Goal: Task Accomplishment & Management: Manage account settings

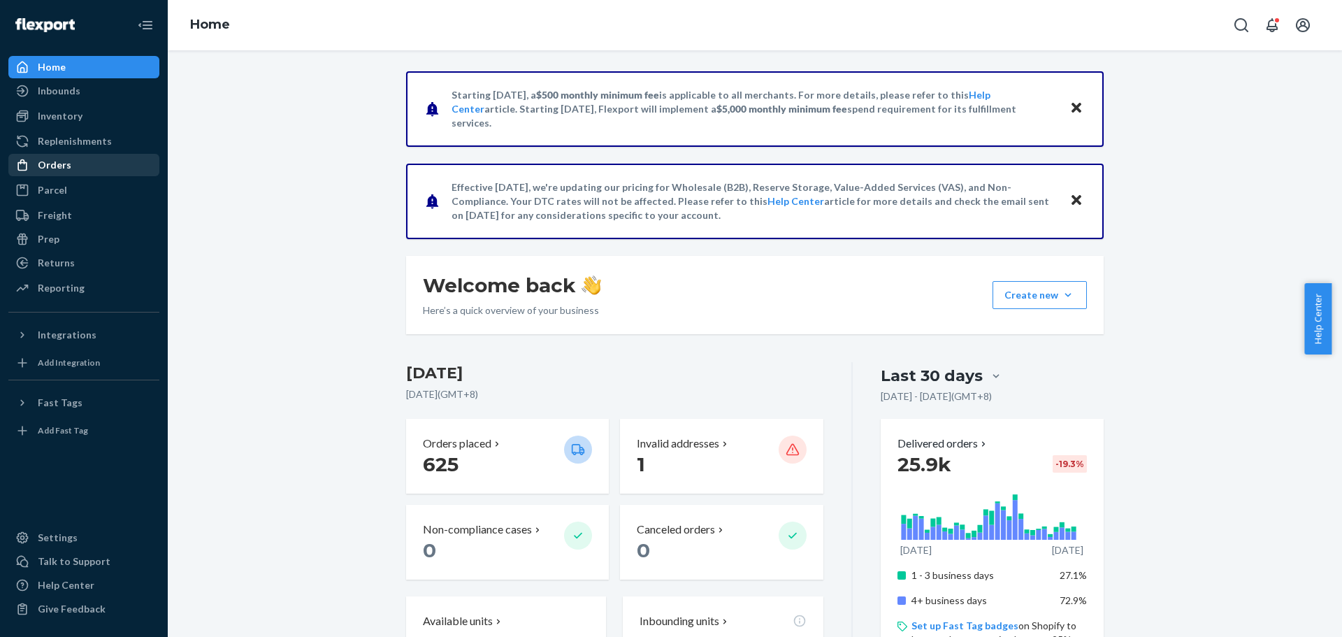
click at [96, 165] on div "Orders" at bounding box center [84, 165] width 148 height 20
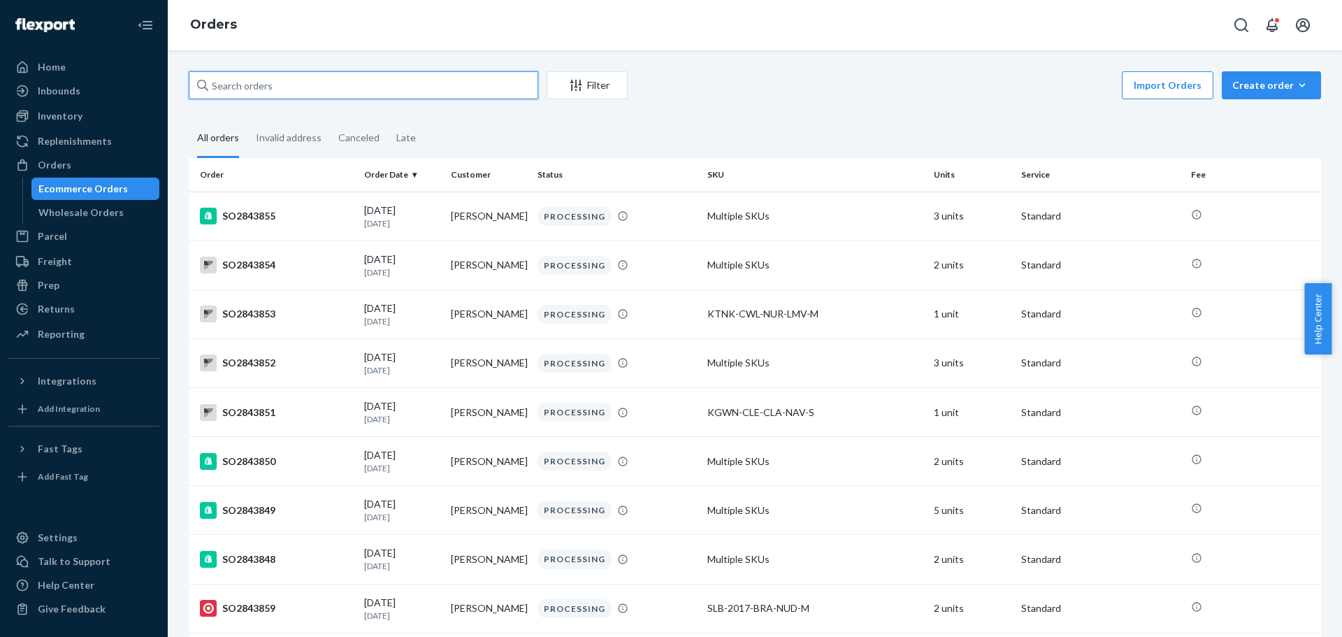
click at [304, 92] on input "text" at bounding box center [363, 85] width 349 height 28
paste input "SO2843598"
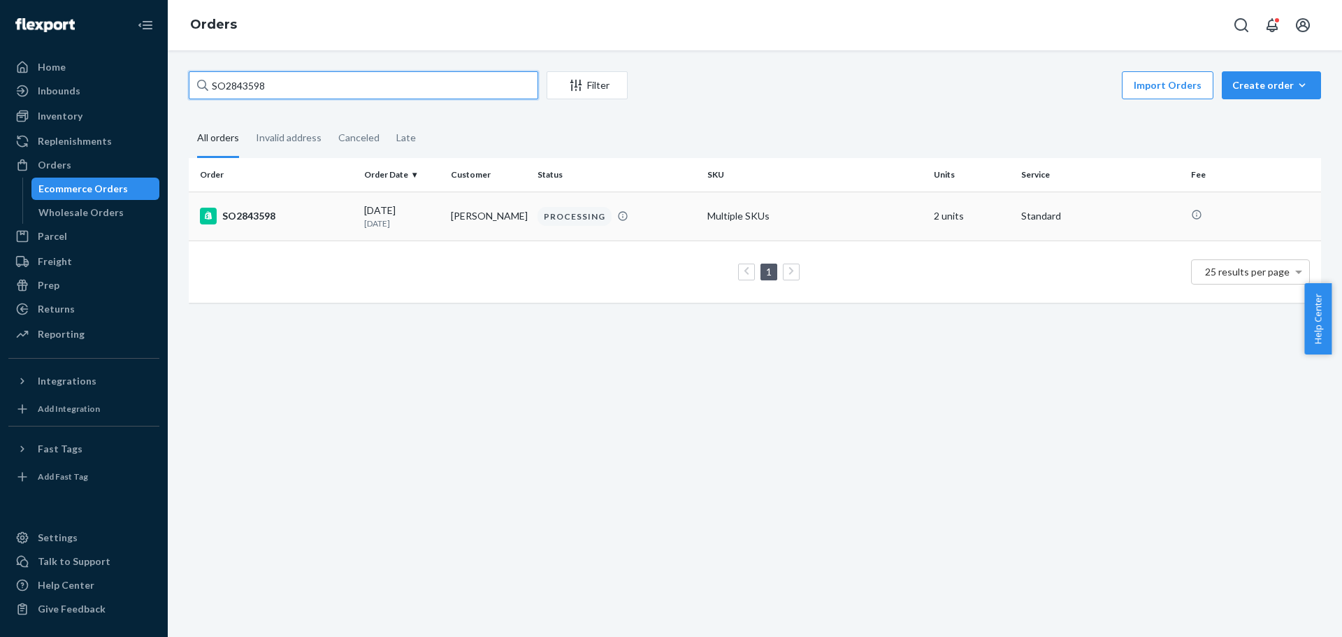
type input "SO2843598"
click at [337, 226] on td "SO2843598" at bounding box center [274, 215] width 170 height 49
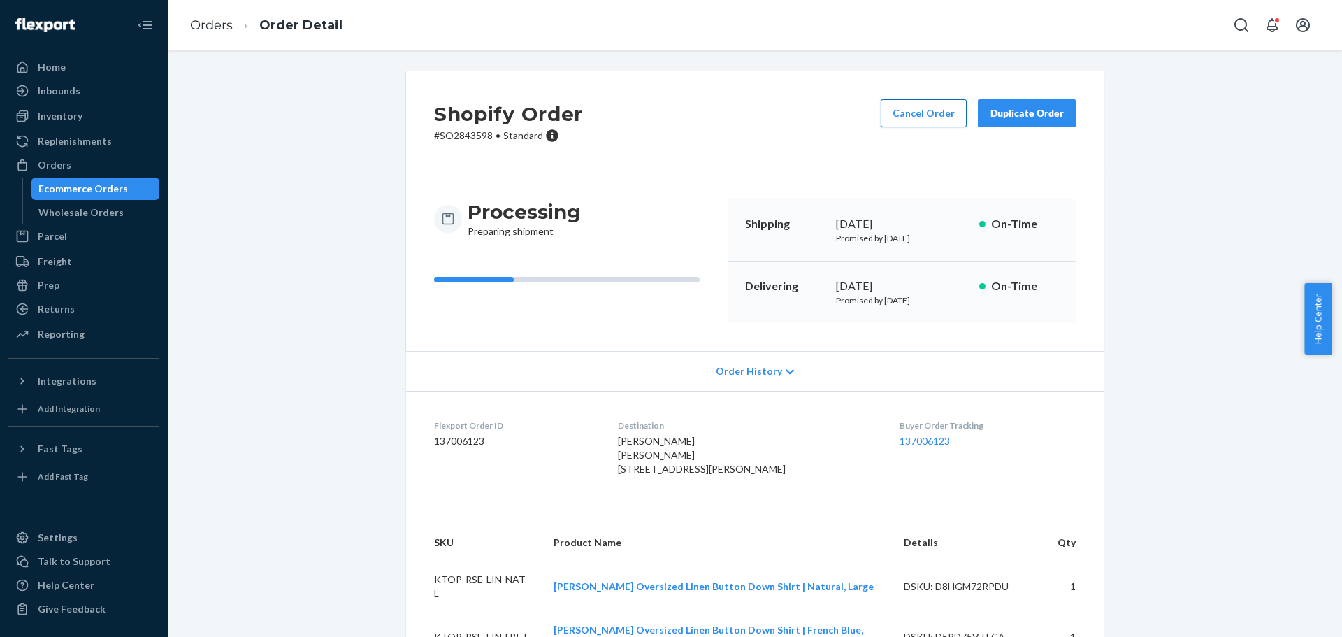
click at [918, 104] on button "Cancel Order" at bounding box center [924, 113] width 86 height 28
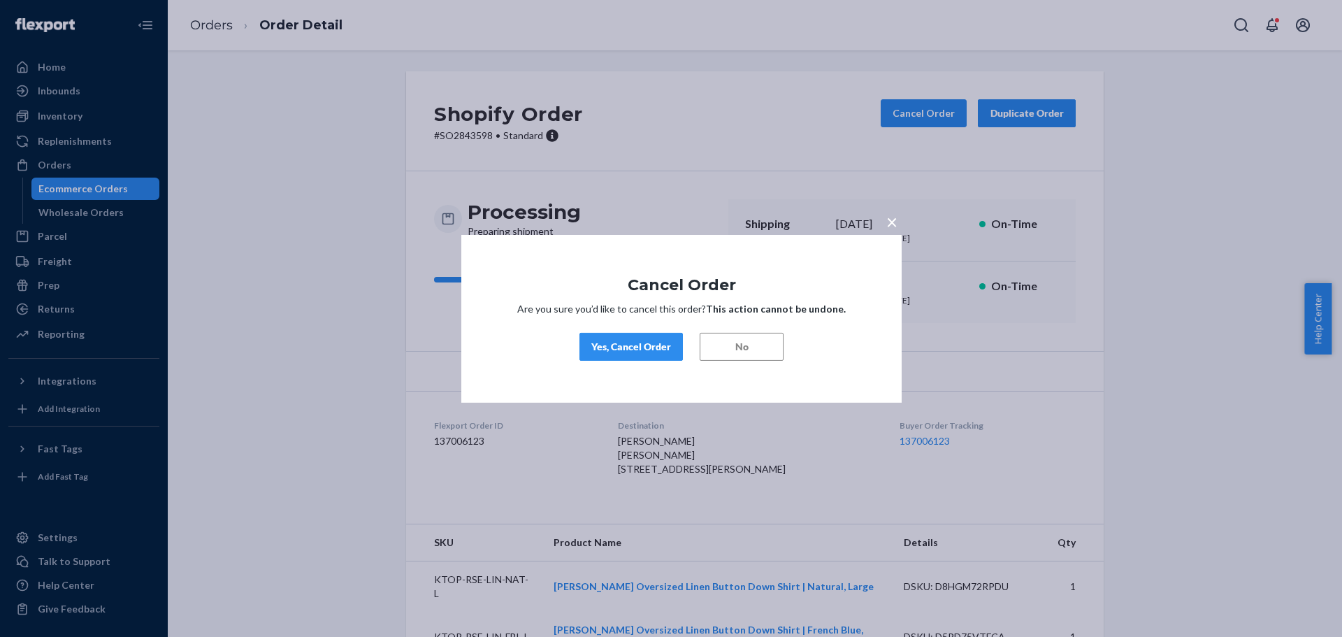
click at [656, 351] on div "Yes, Cancel Order" at bounding box center [631, 347] width 80 height 14
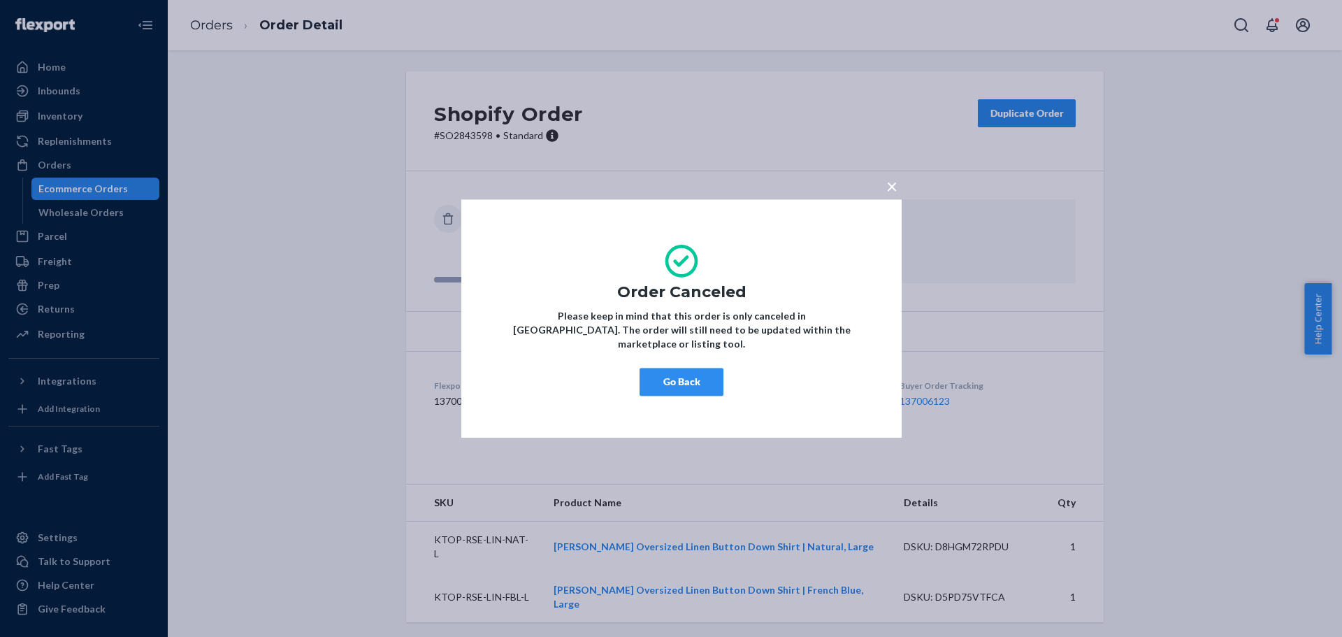
click at [669, 368] on button "Go Back" at bounding box center [681, 382] width 84 height 28
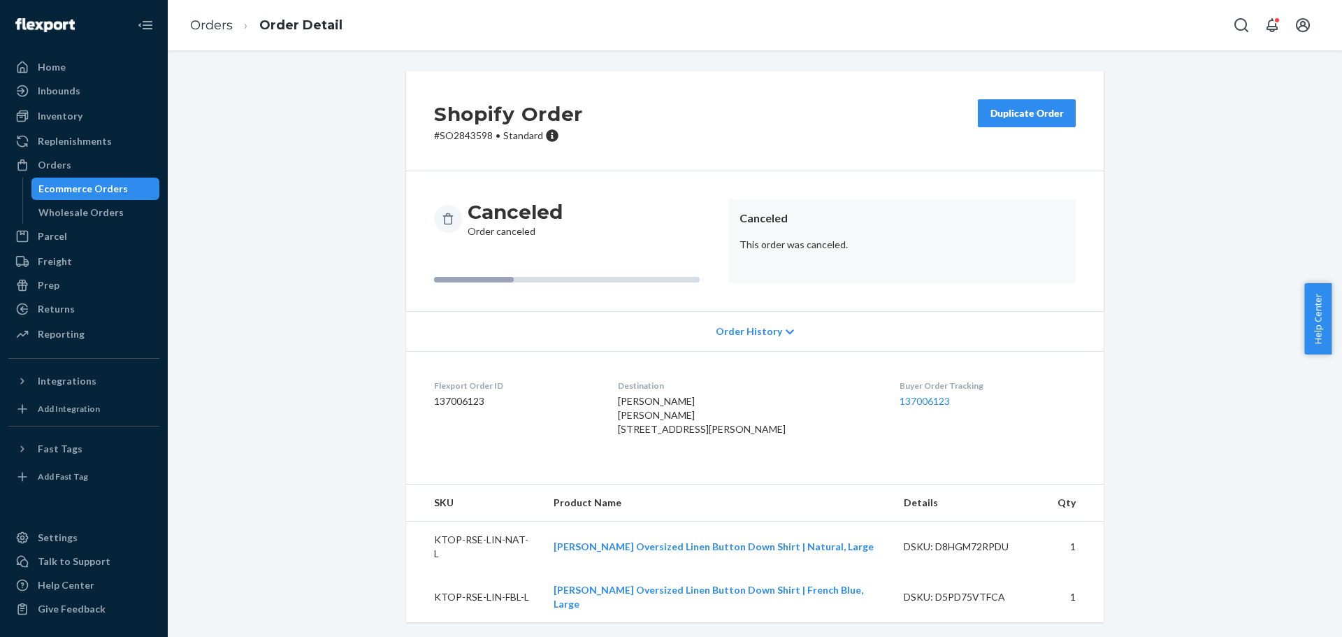
scroll to position [2, 0]
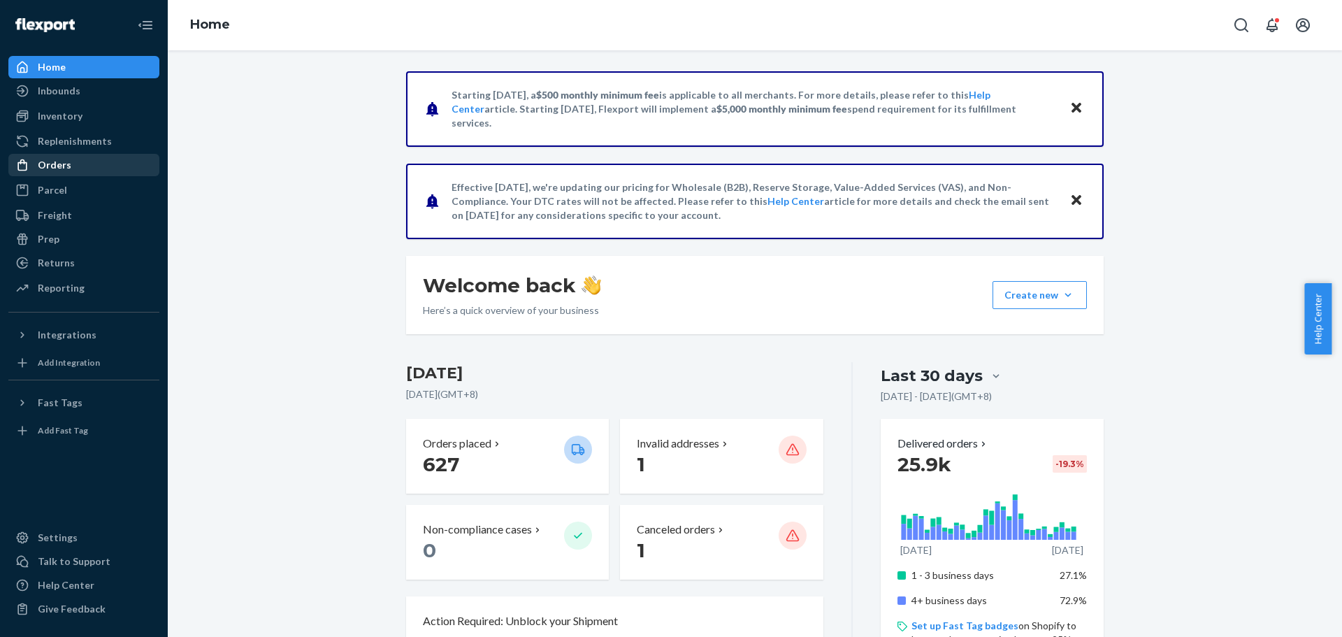
click at [82, 166] on div "Orders" at bounding box center [84, 165] width 148 height 20
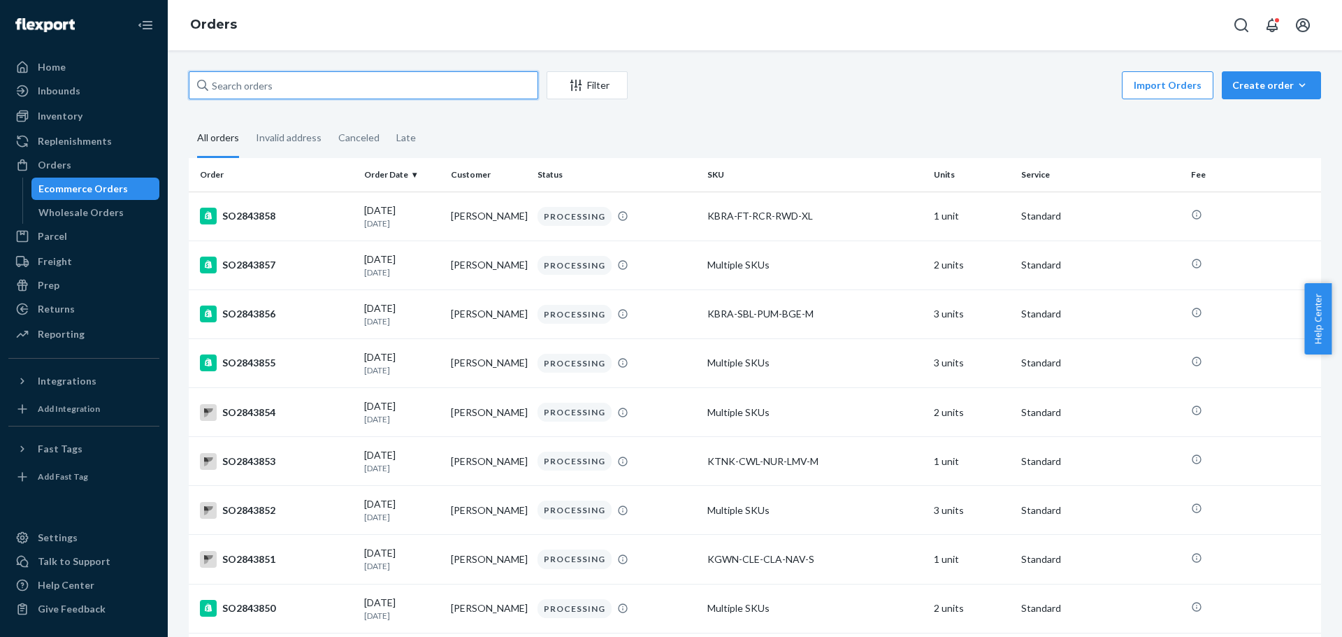
click at [444, 95] on input "text" at bounding box center [363, 85] width 349 height 28
paste input "SO2843719"
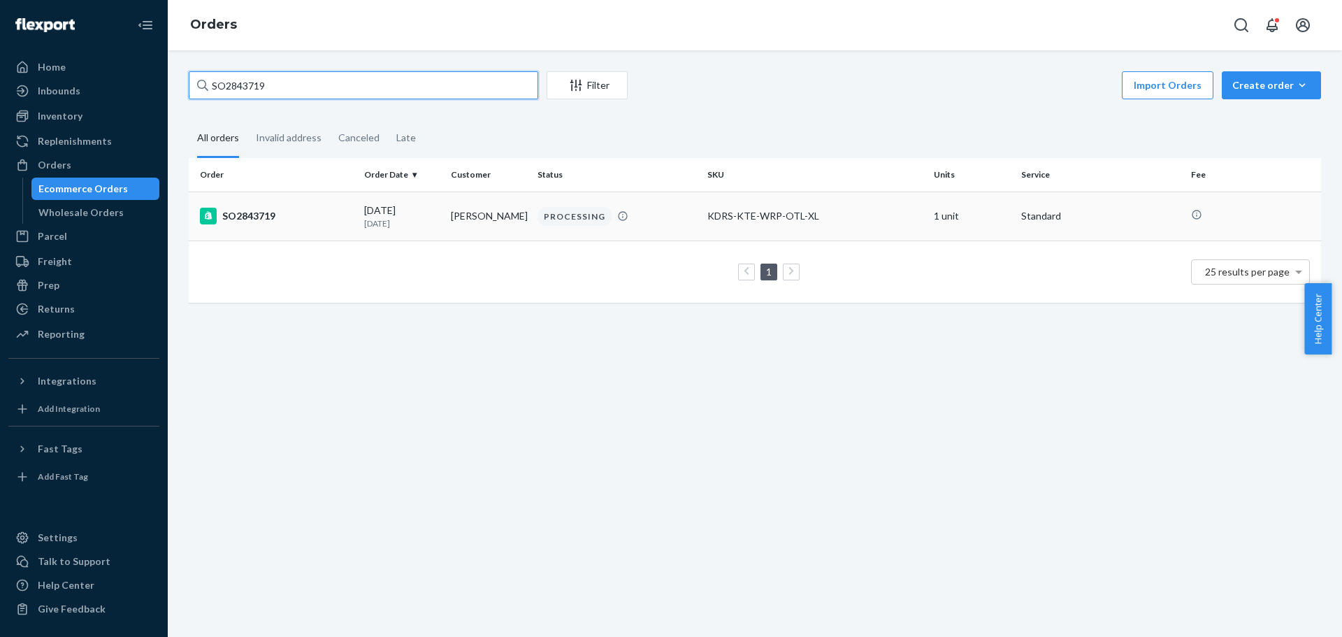
type input "SO2843719"
click at [306, 217] on div "SO2843719" at bounding box center [276, 216] width 153 height 17
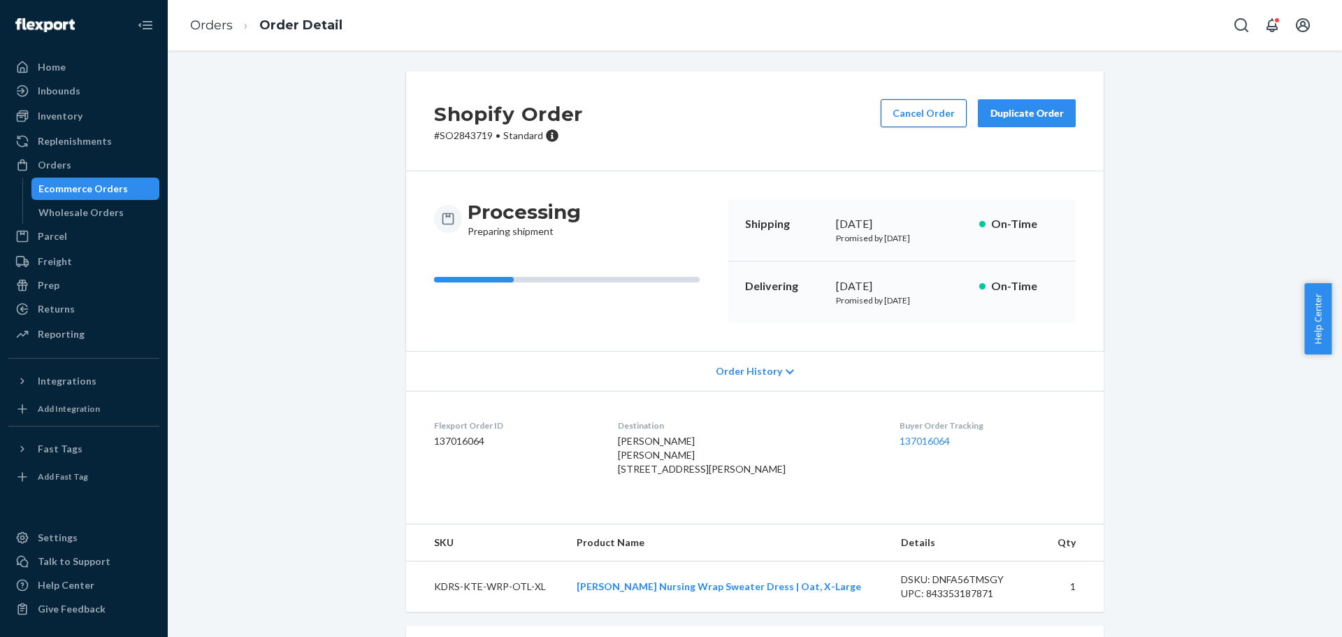
click at [913, 105] on button "Cancel Order" at bounding box center [924, 113] width 86 height 28
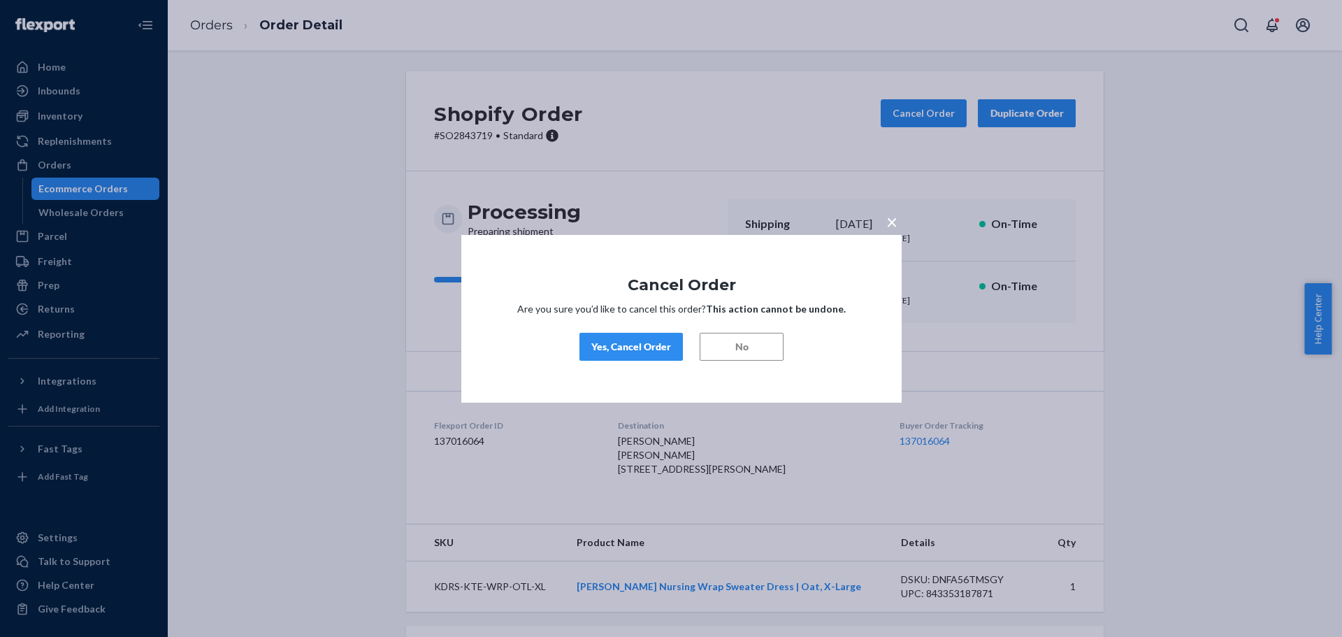
click at [642, 340] on div "Yes, Cancel Order" at bounding box center [631, 347] width 80 height 14
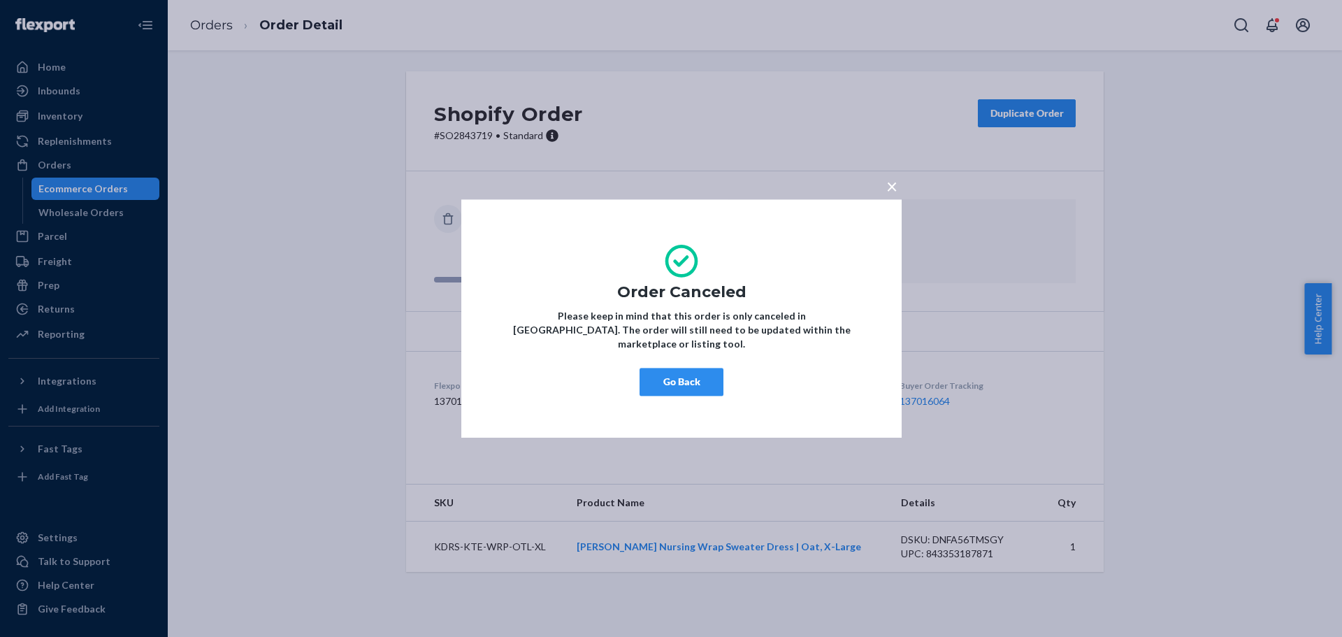
click at [892, 205] on div "× Order Canceled Please keep in mind that this order is only canceled in [GEOGR…" at bounding box center [671, 318] width 1342 height 637
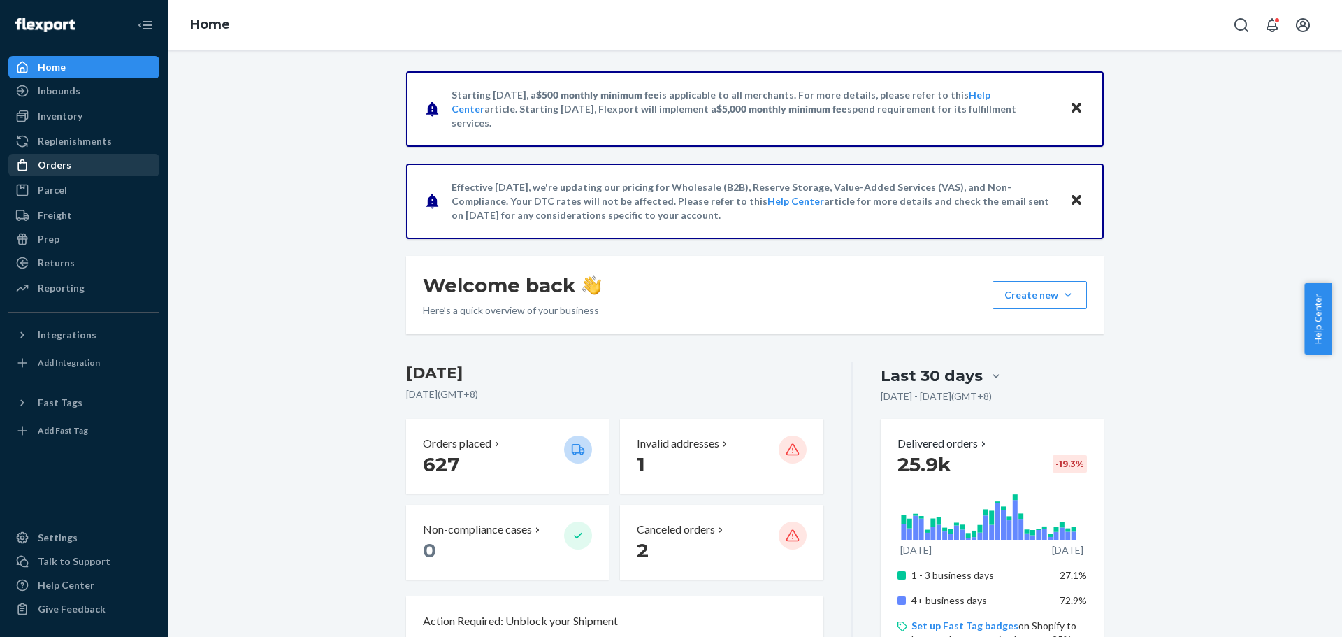
click at [68, 165] on div "Orders" at bounding box center [55, 165] width 34 height 14
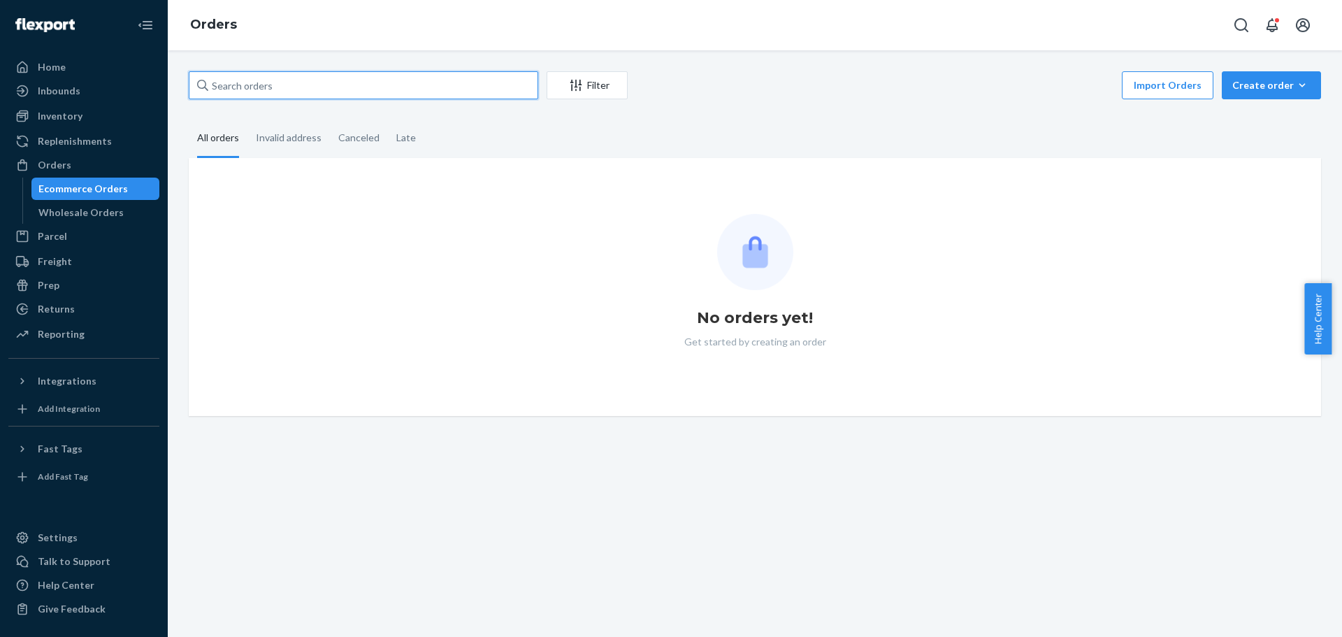
click at [295, 85] on input "text" at bounding box center [363, 85] width 349 height 28
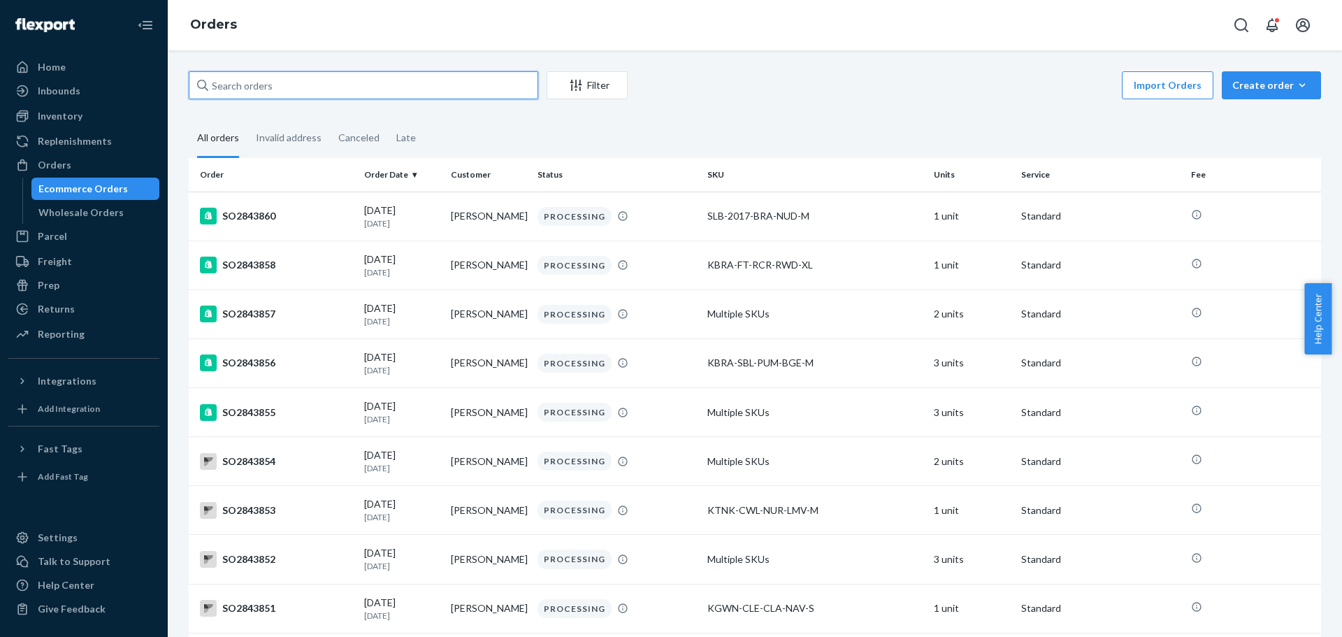
paste input "SO2843741"
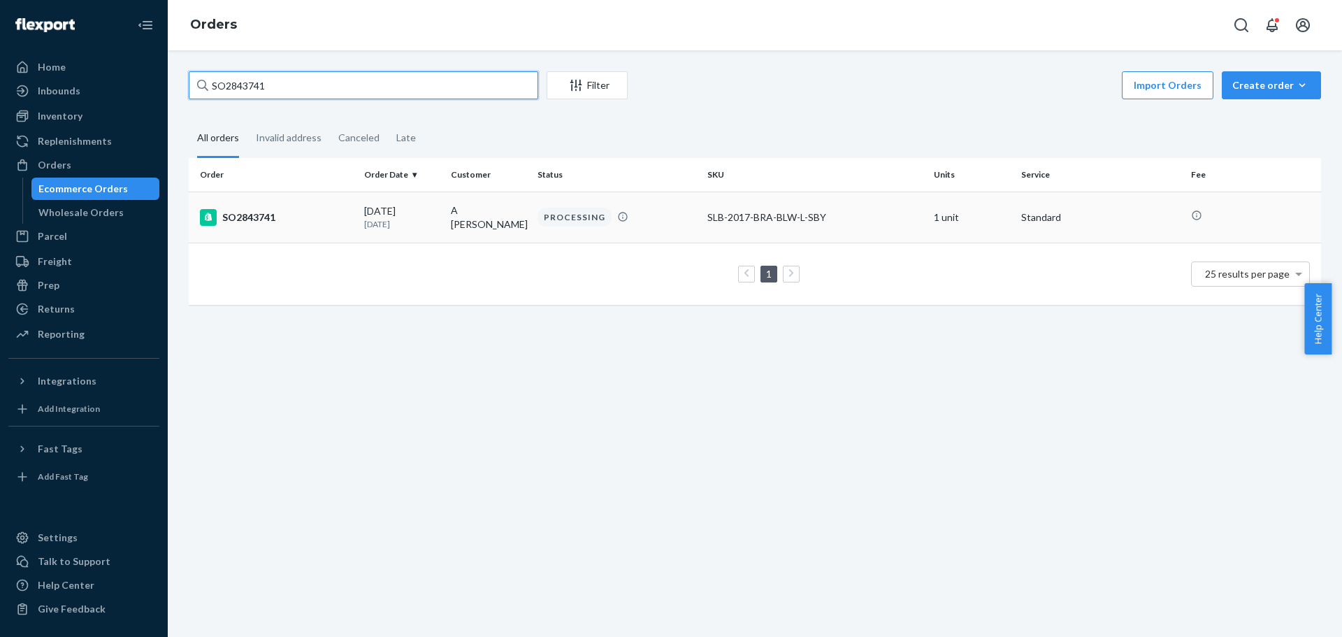
type input "SO2843741"
click at [239, 222] on div "SO2843741" at bounding box center [276, 217] width 153 height 17
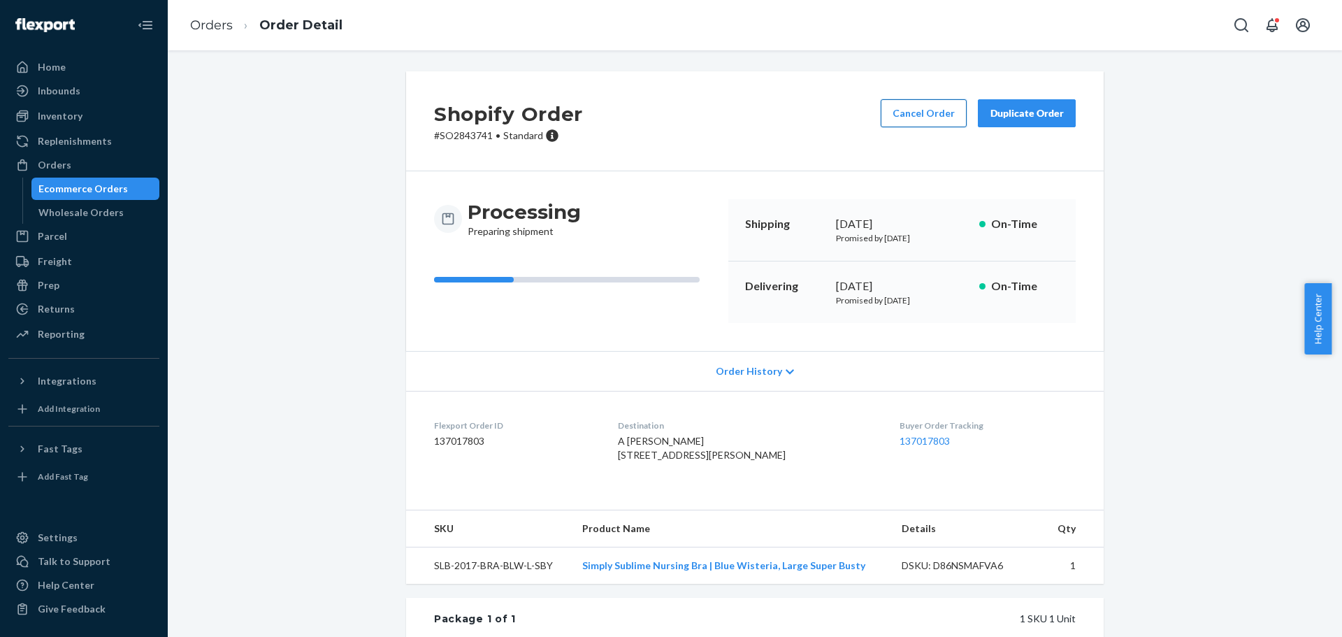
click at [925, 115] on button "Cancel Order" at bounding box center [924, 113] width 86 height 28
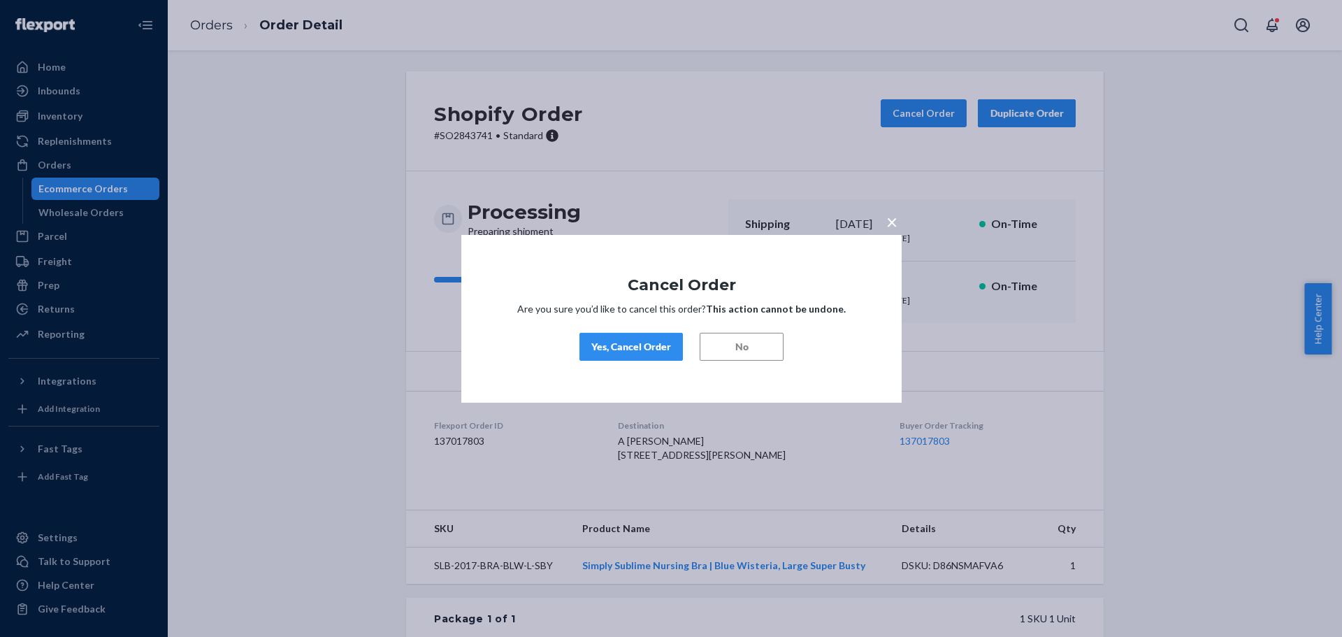
click at [608, 335] on button "Yes, Cancel Order" at bounding box center [630, 347] width 103 height 28
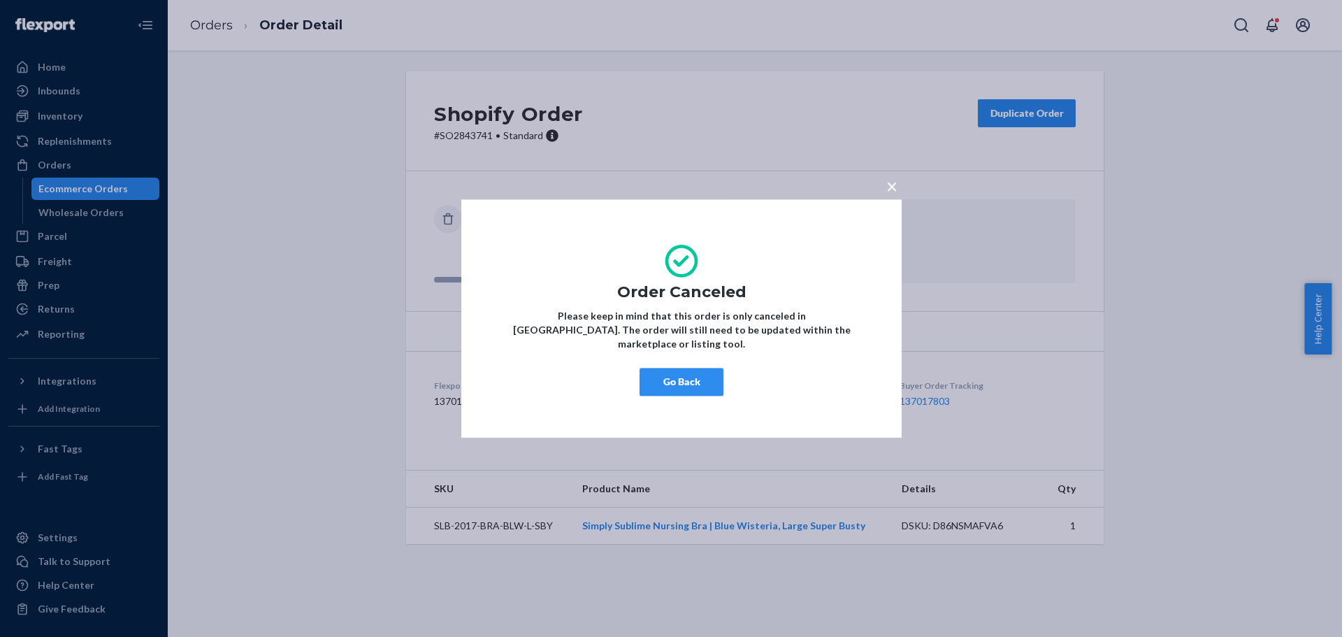
click at [798, 310] on div "× Order Canceled Please keep in mind that this order is only canceled in [GEOGR…" at bounding box center [681, 318] width 440 height 238
click at [896, 190] on span "×" at bounding box center [891, 186] width 11 height 24
